Goal: Browse casually

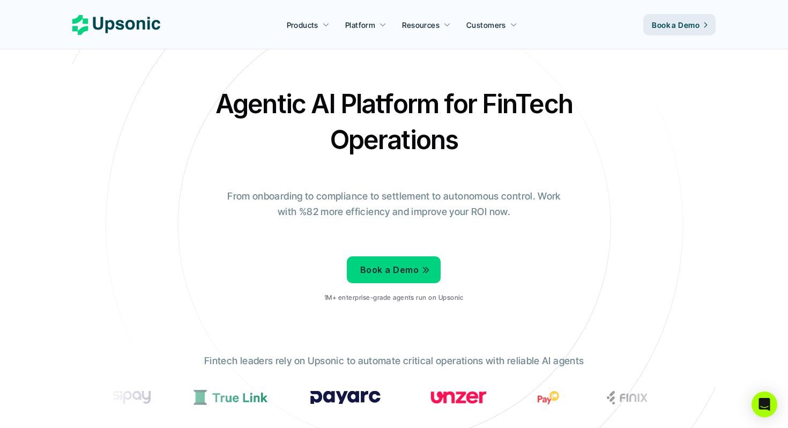
click at [614, 158] on div "Agentic AI Platform for FinTech Operations From onboarding to compliance to set…" at bounding box center [394, 198] width 628 height 225
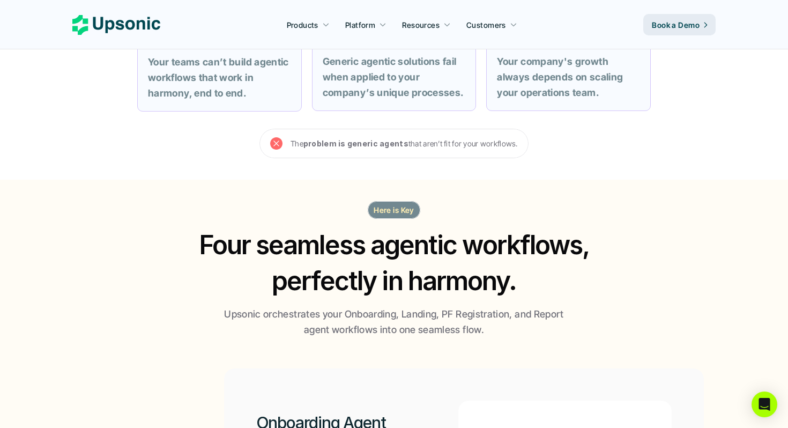
scroll to position [503, 0]
